Goal: Transaction & Acquisition: Book appointment/travel/reservation

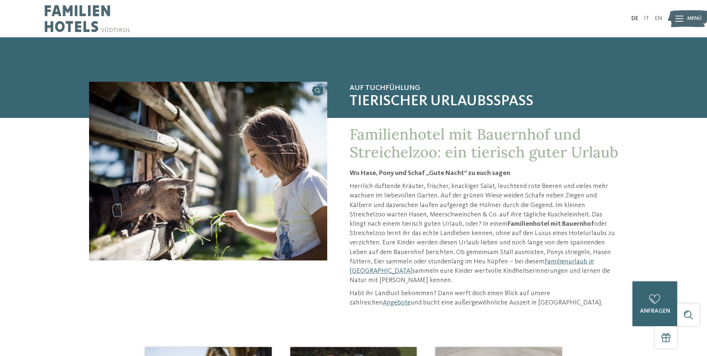
click at [660, 146] on div "Auf Tuchfühlung Tierischer Urlaubsspaß Familienhotel mit Bauernhof und Streiche…" at bounding box center [353, 198] width 619 height 233
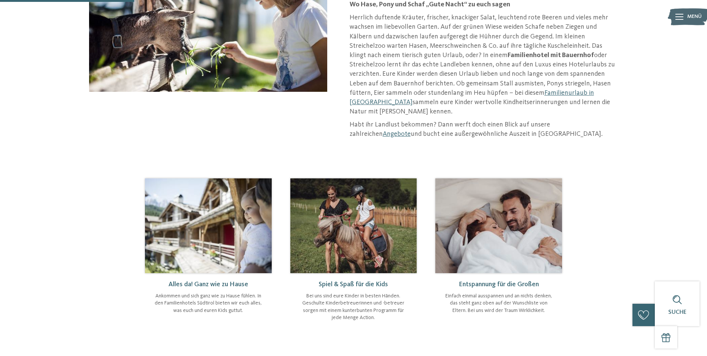
scroll to position [224, 0]
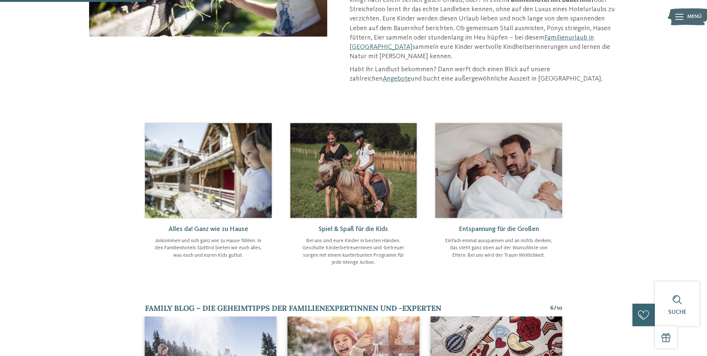
click at [688, 18] on span "Menü" at bounding box center [695, 16] width 15 height 7
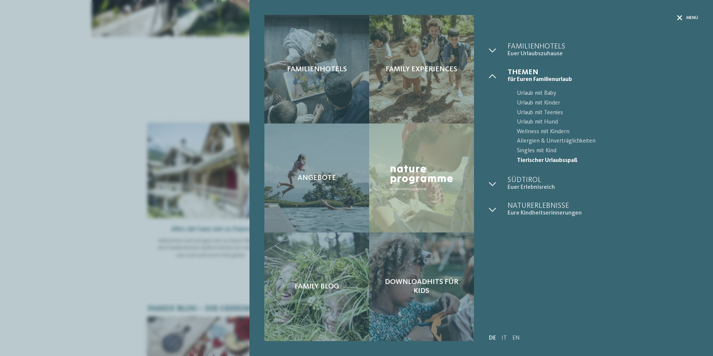
click at [682, 16] on div "Menü" at bounding box center [687, 18] width 21 height 6
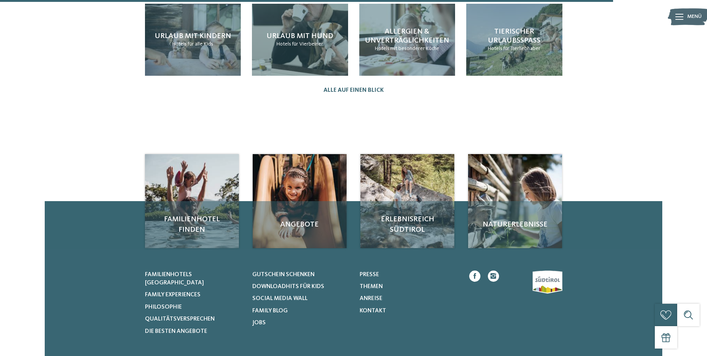
scroll to position [970, 0]
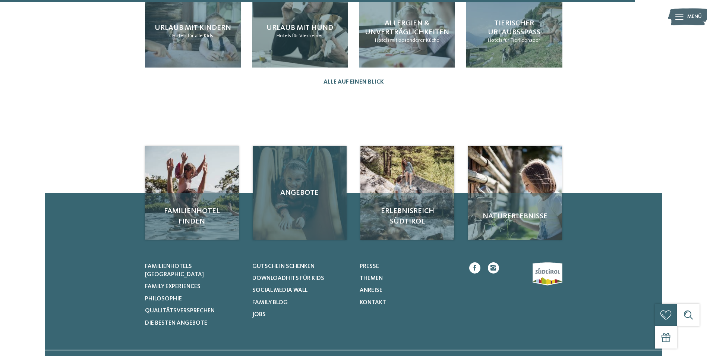
click at [299, 188] on span "Angebote" at bounding box center [299, 193] width 79 height 10
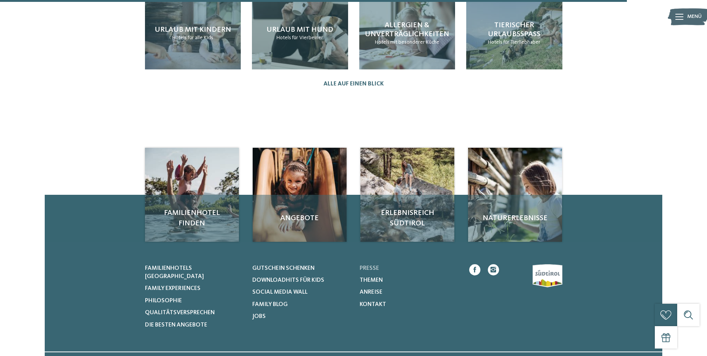
scroll to position [930, 0]
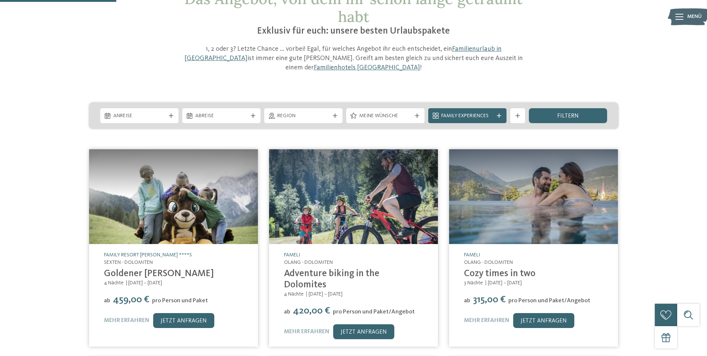
scroll to position [112, 0]
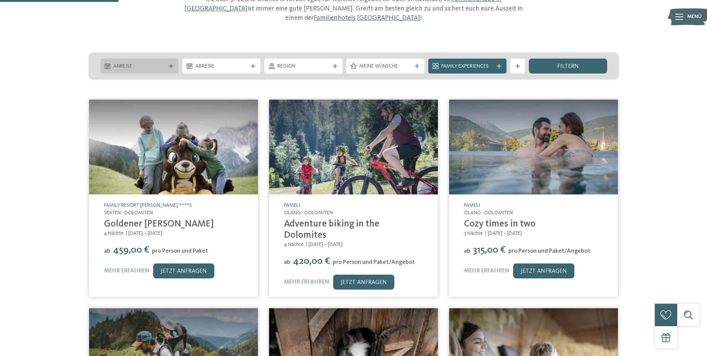
click at [157, 63] on span "Anreise" at bounding box center [139, 66] width 52 height 7
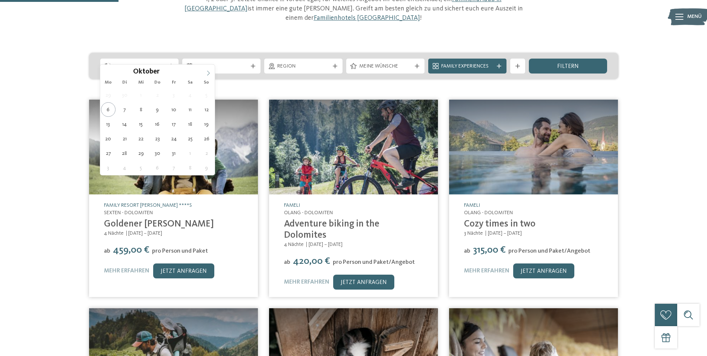
click at [205, 73] on span at bounding box center [208, 71] width 13 height 13
click at [207, 72] on icon at bounding box center [208, 72] width 5 height 5
type input "****"
click at [208, 72] on icon at bounding box center [208, 72] width 5 height 5
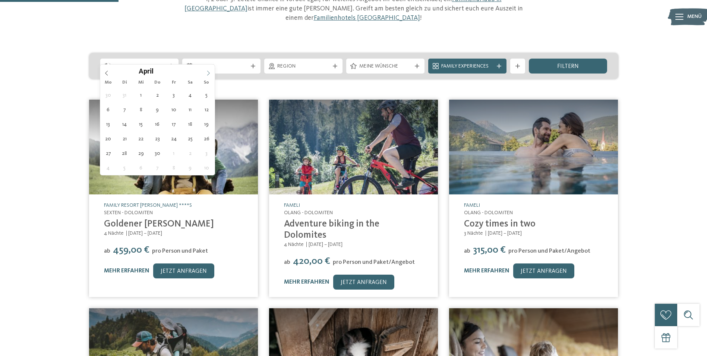
click at [208, 72] on icon at bounding box center [208, 72] width 5 height 5
click at [209, 73] on icon at bounding box center [208, 72] width 5 height 5
type div "[DATE]"
type input "****"
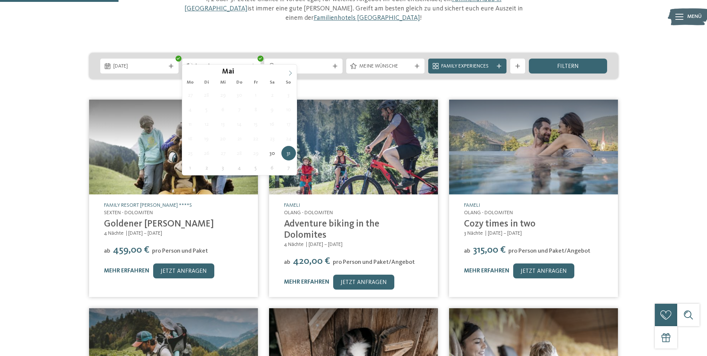
click at [289, 71] on icon at bounding box center [290, 72] width 5 height 5
type div "[DATE]"
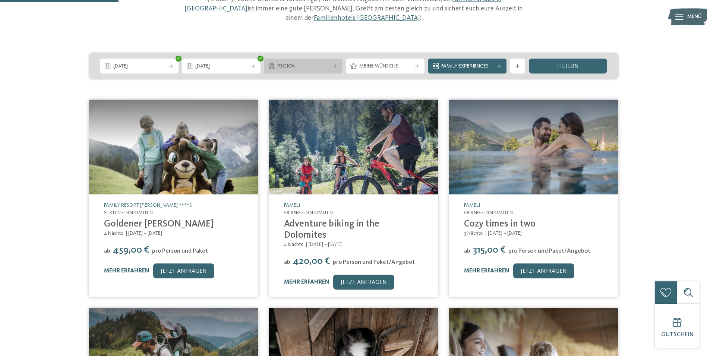
click at [329, 63] on span "Region" at bounding box center [303, 66] width 52 height 7
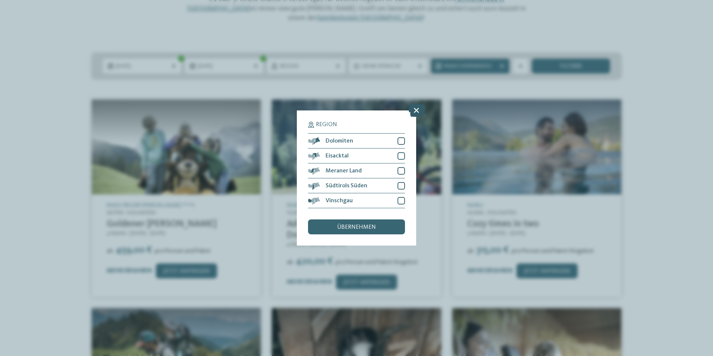
click at [414, 106] on icon at bounding box center [416, 110] width 16 height 13
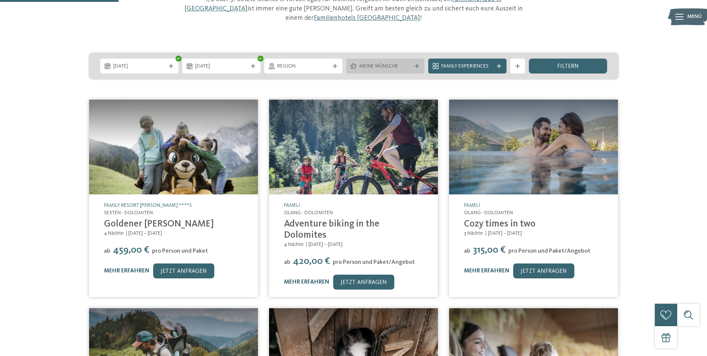
click at [378, 63] on span "Meine Wünsche" at bounding box center [386, 66] width 52 height 7
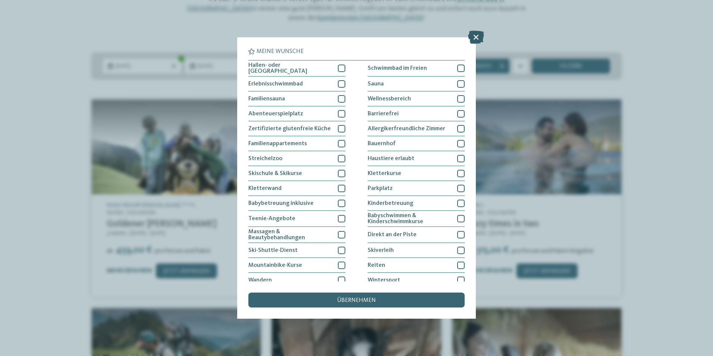
click at [476, 34] on icon at bounding box center [476, 37] width 16 height 13
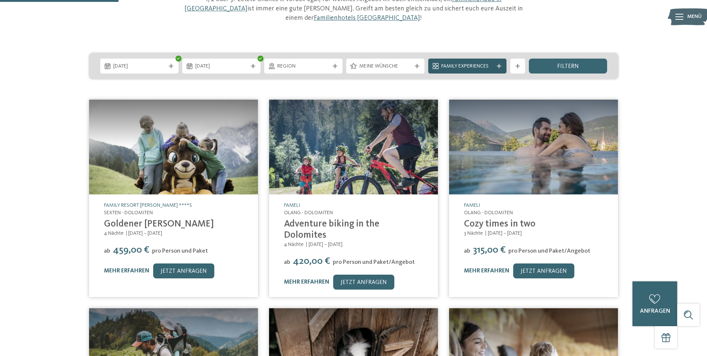
click at [499, 64] on icon at bounding box center [499, 66] width 4 height 4
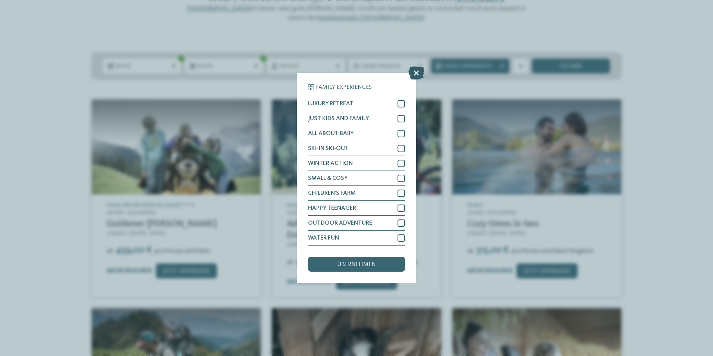
click at [420, 69] on icon at bounding box center [416, 72] width 16 height 13
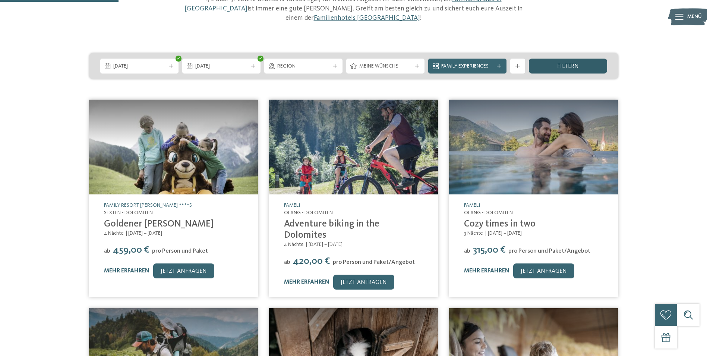
click at [562, 59] on div "filtern" at bounding box center [568, 66] width 78 height 15
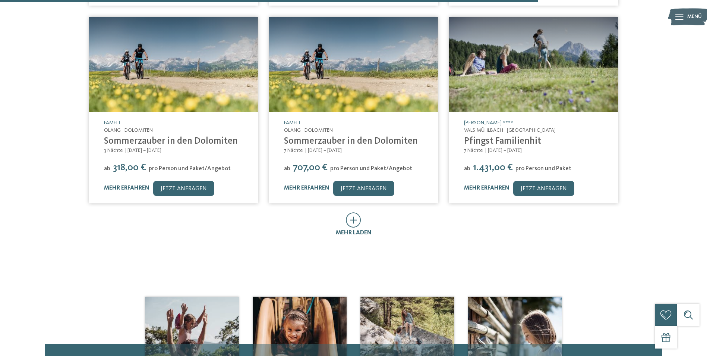
scroll to position [424, 0]
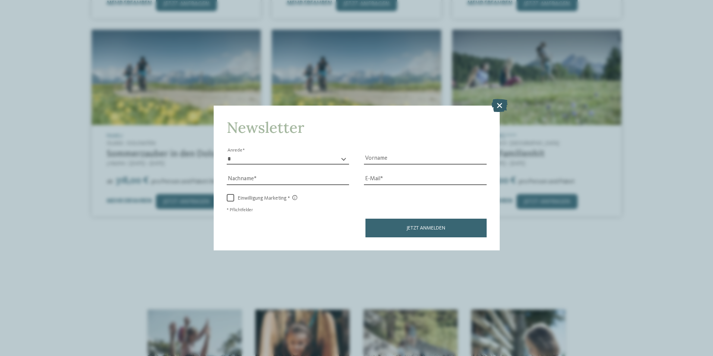
click at [498, 107] on icon at bounding box center [500, 104] width 16 height 13
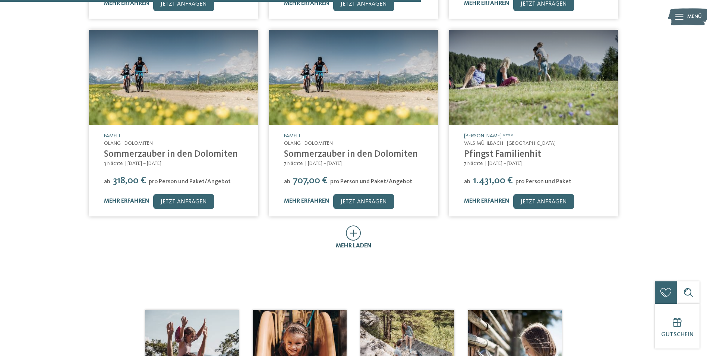
click at [348, 225] on icon at bounding box center [353, 232] width 15 height 15
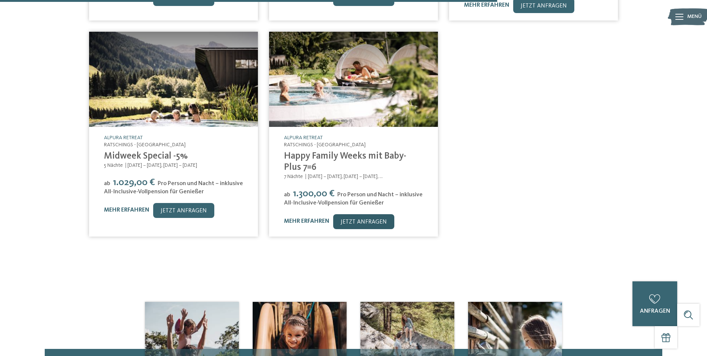
scroll to position [835, 0]
